Goal: Book appointment/travel/reservation

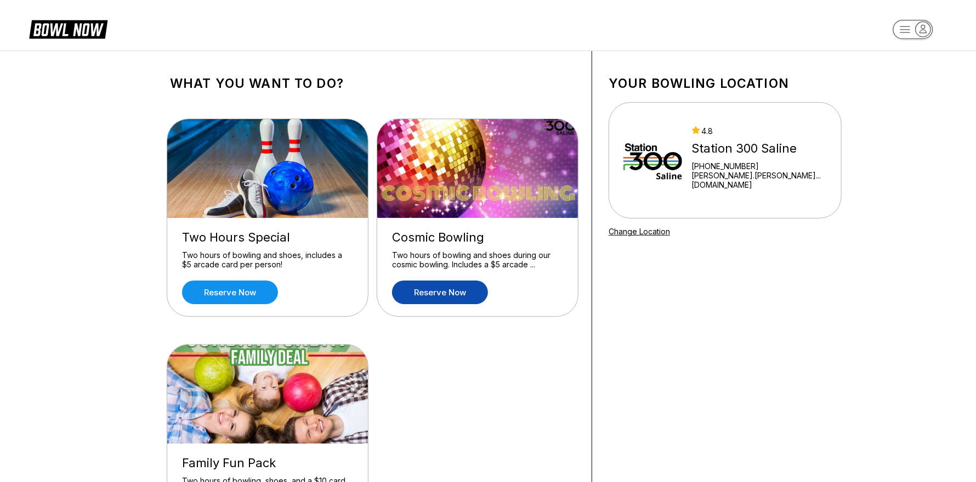
click at [465, 296] on link "Reserve now" at bounding box center [440, 292] width 96 height 24
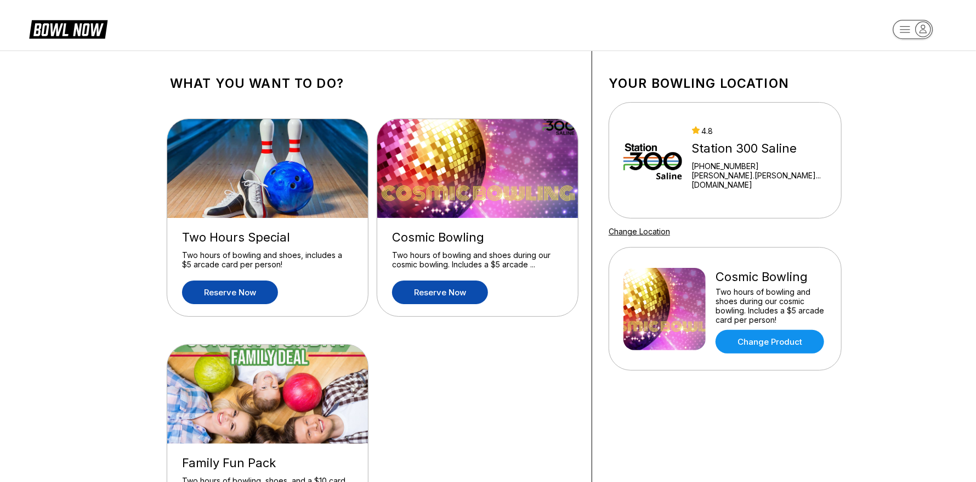
click at [221, 292] on link "Reserve now" at bounding box center [230, 292] width 96 height 24
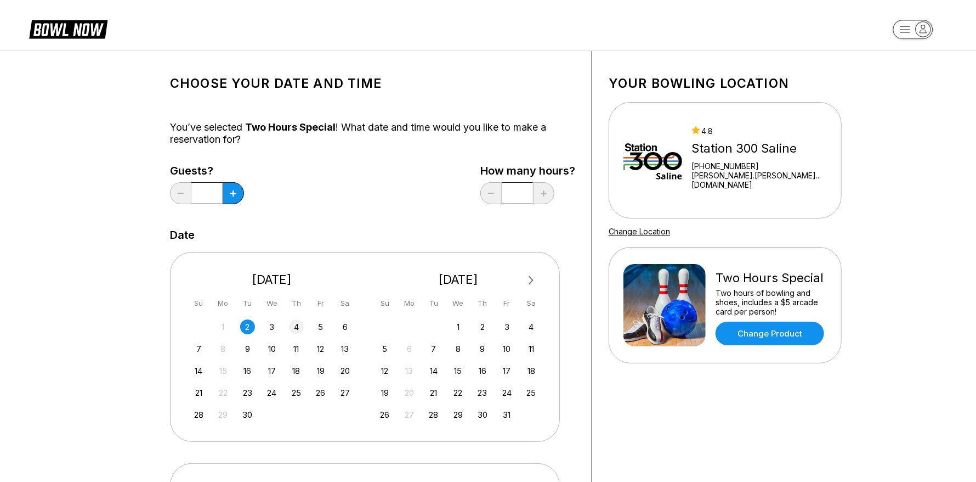
click at [290, 324] on div "4" at bounding box center [296, 326] width 15 height 15
click at [235, 198] on button at bounding box center [233, 193] width 21 height 22
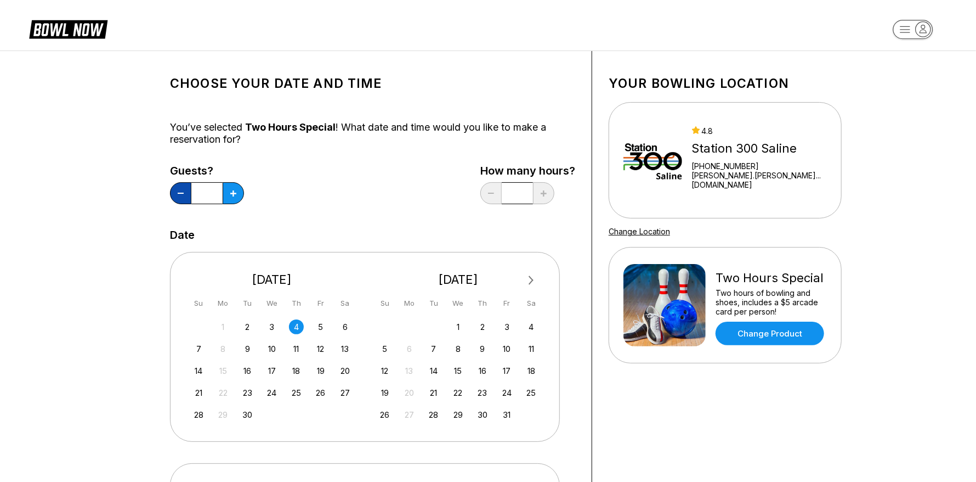
click at [184, 196] on button at bounding box center [180, 193] width 21 height 22
type input "*"
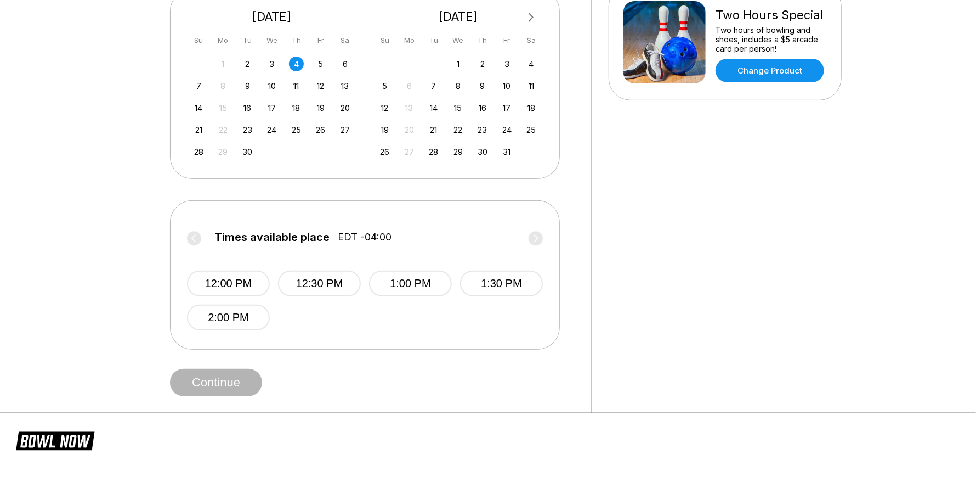
scroll to position [274, 0]
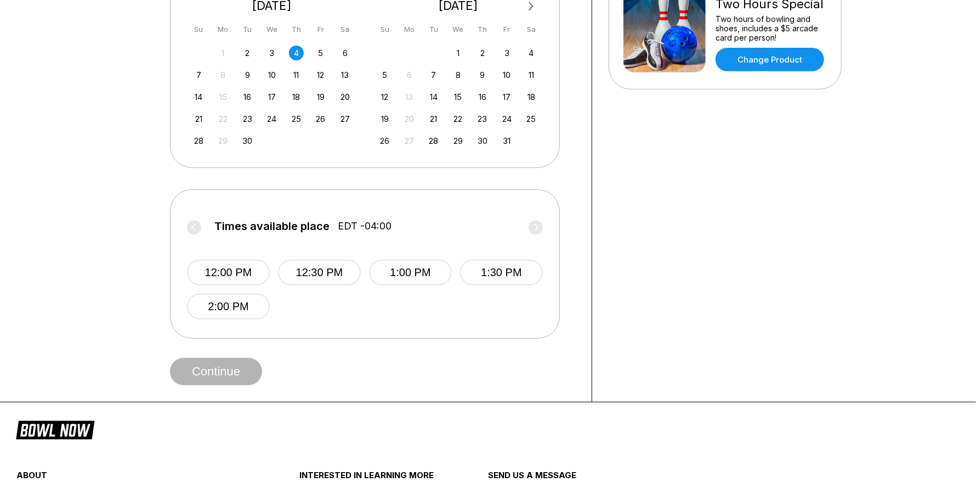
click at [533, 228] on label "Times available place EDT -04:00" at bounding box center [365, 229] width 356 height 18
click at [210, 369] on span "Continue" at bounding box center [216, 371] width 92 height 11
click at [235, 303] on button "2:00 PM" at bounding box center [228, 306] width 83 height 26
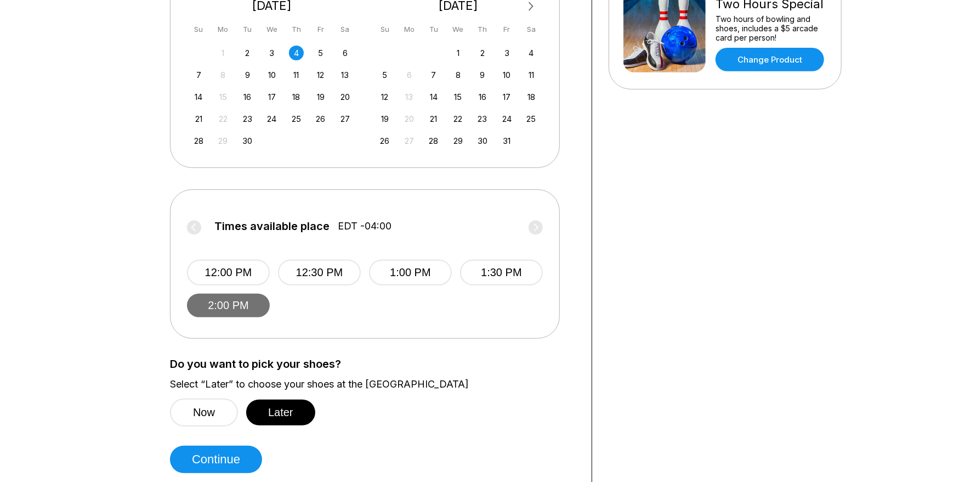
click at [235, 303] on button "2:00 PM" at bounding box center [228, 305] width 83 height 24
click at [426, 330] on div "Times available place EDT -04:00 12:00 PM 12:30 PM 1:00 PM 1:30 PM 2:00 PM" at bounding box center [365, 263] width 390 height 149
click at [297, 68] on div "11" at bounding box center [296, 74] width 15 height 15
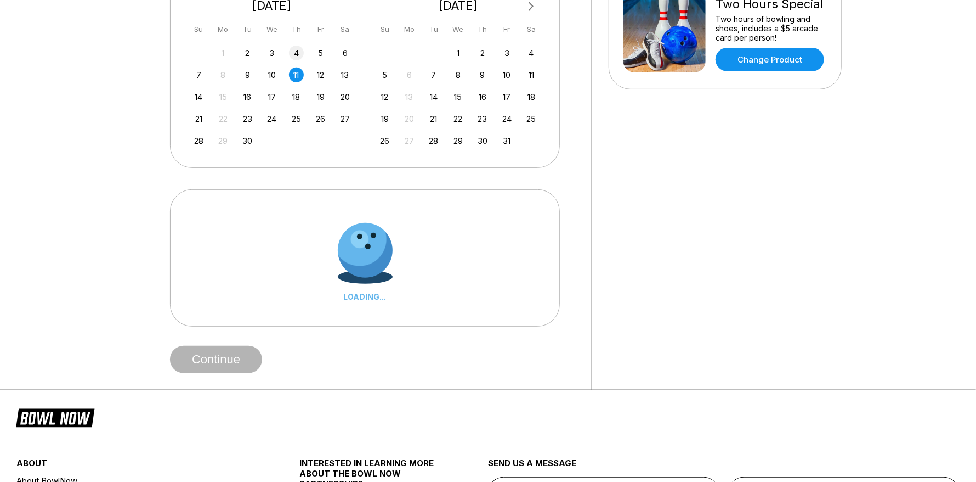
click at [296, 53] on div "4" at bounding box center [296, 53] width 15 height 15
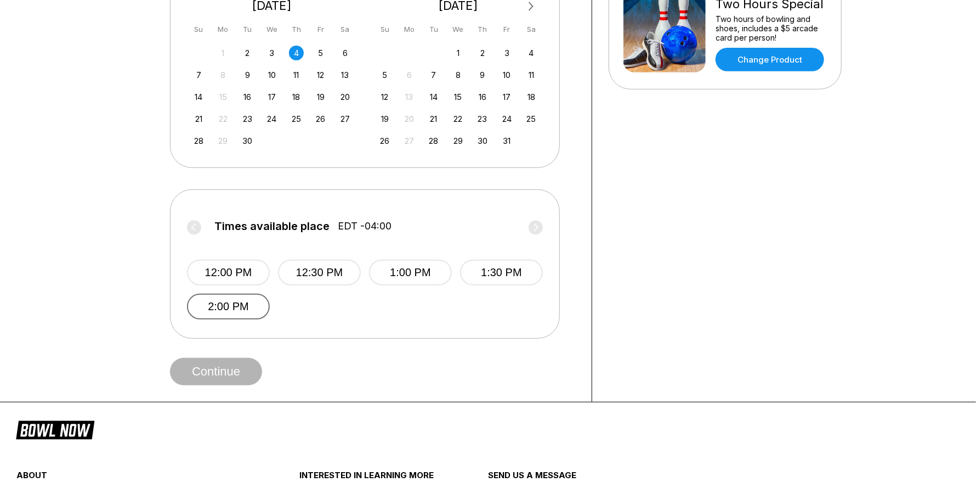
click at [221, 299] on button "2:00 PM" at bounding box center [228, 306] width 83 height 26
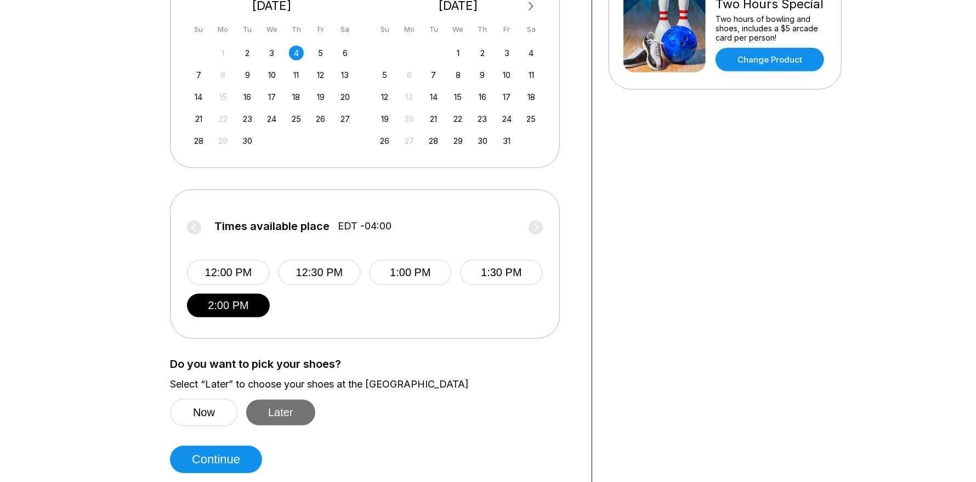
click at [279, 414] on button "Later" at bounding box center [280, 412] width 69 height 26
click at [226, 464] on button "Continue" at bounding box center [216, 458] width 92 height 27
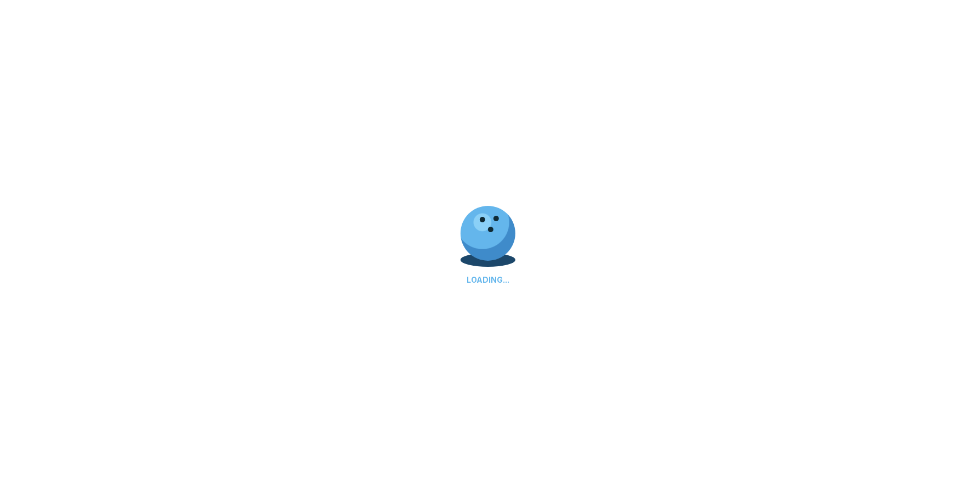
select select "**"
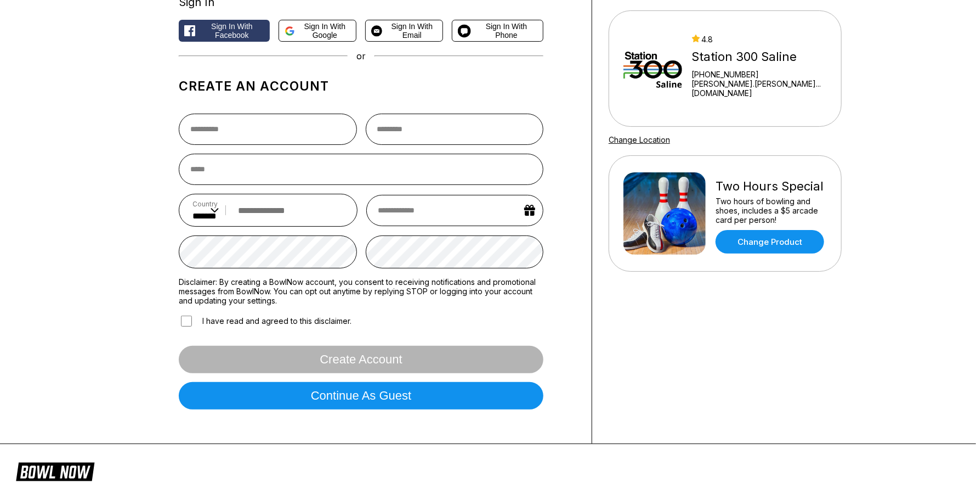
scroll to position [54, 0]
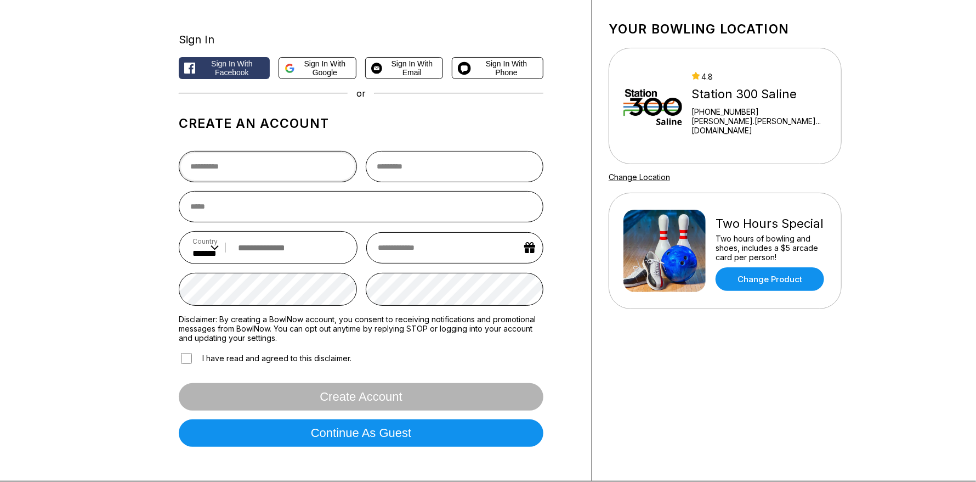
click at [271, 157] on input "text" at bounding box center [268, 166] width 178 height 31
type input "*****"
click at [427, 166] on input "text" at bounding box center [455, 166] width 178 height 31
type input "*****"
click at [282, 213] on input "email" at bounding box center [361, 206] width 365 height 31
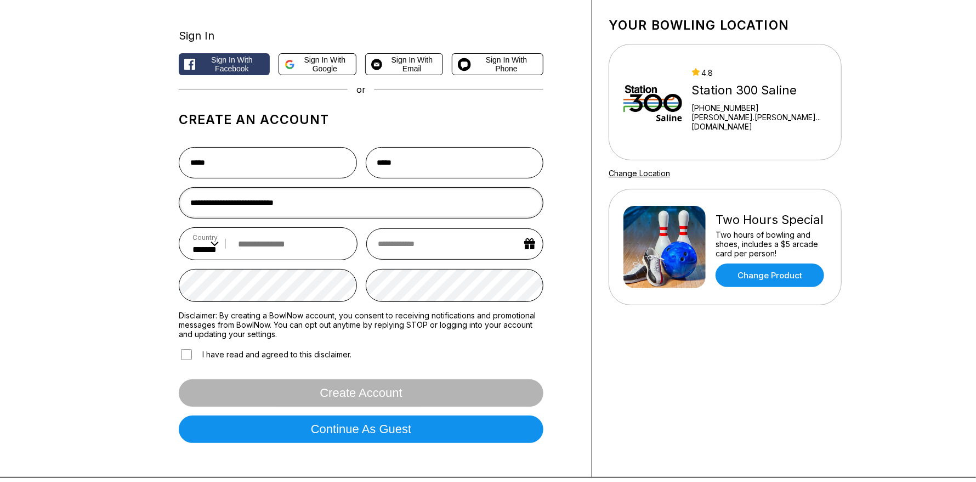
scroll to position [0, 0]
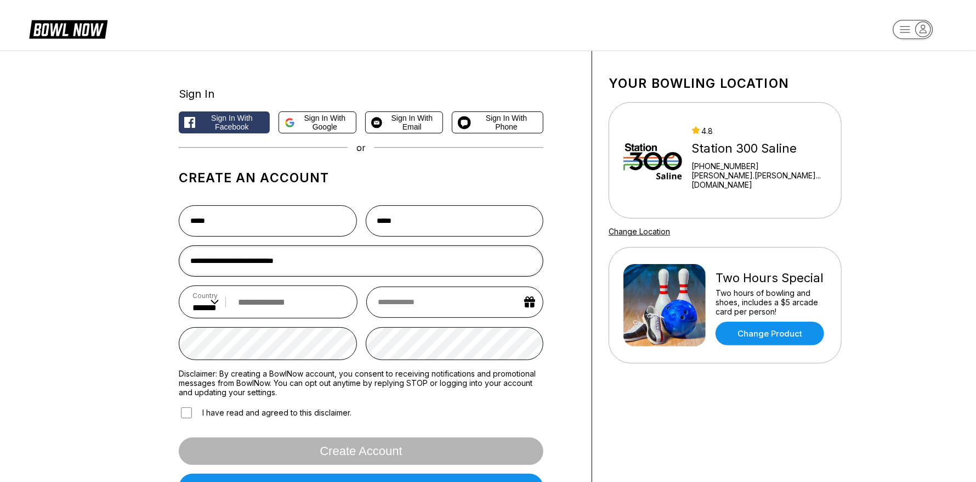
type input "**********"
